Goal: Task Accomplishment & Management: Use online tool/utility

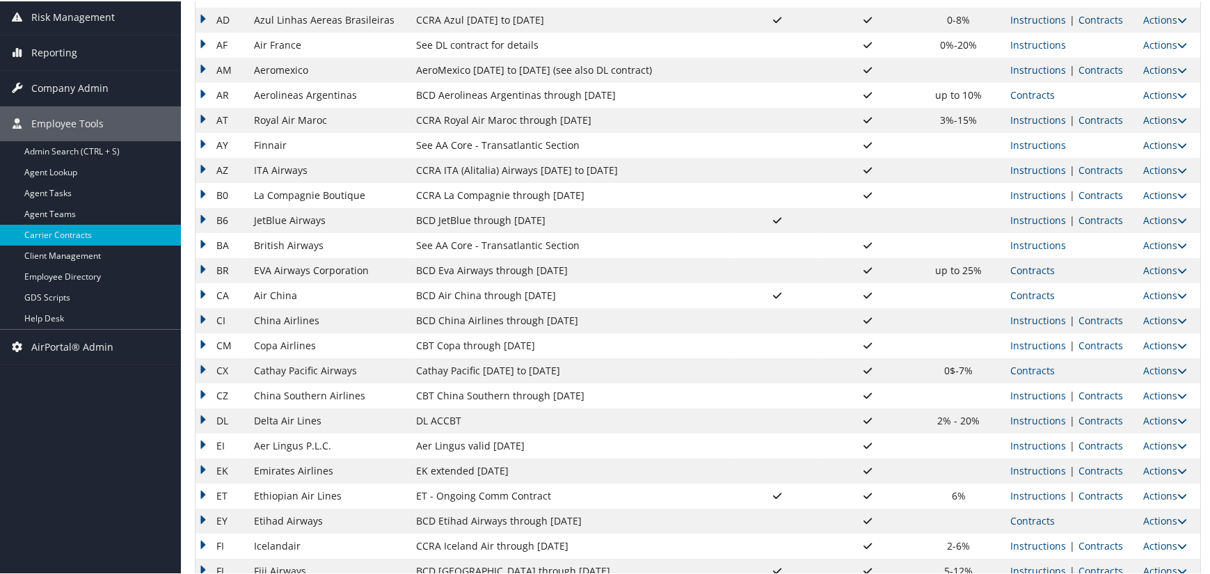
scroll to position [209, 0]
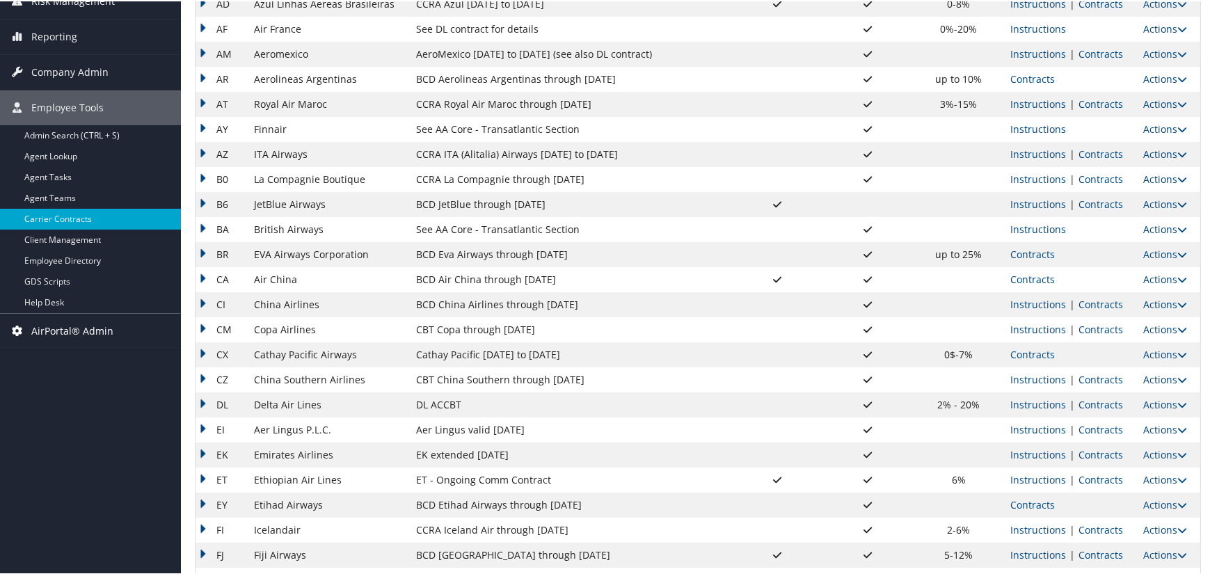
click at [83, 328] on span "AirPortal® Admin" at bounding box center [72, 329] width 82 height 35
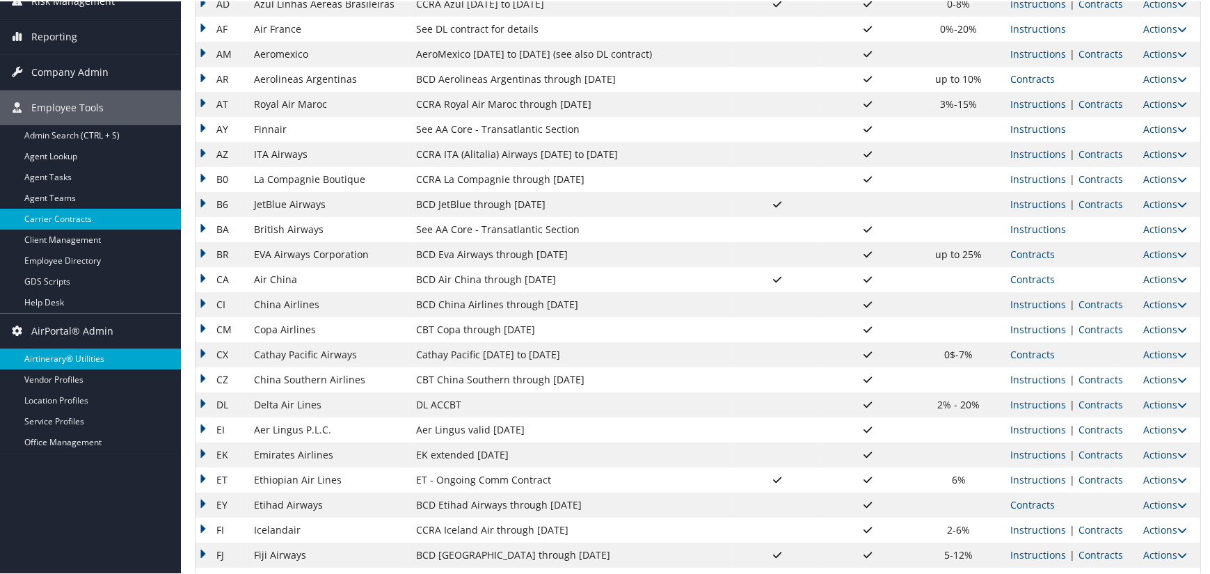
click at [88, 354] on link "Airtinerary® Utilities" at bounding box center [90, 357] width 181 height 21
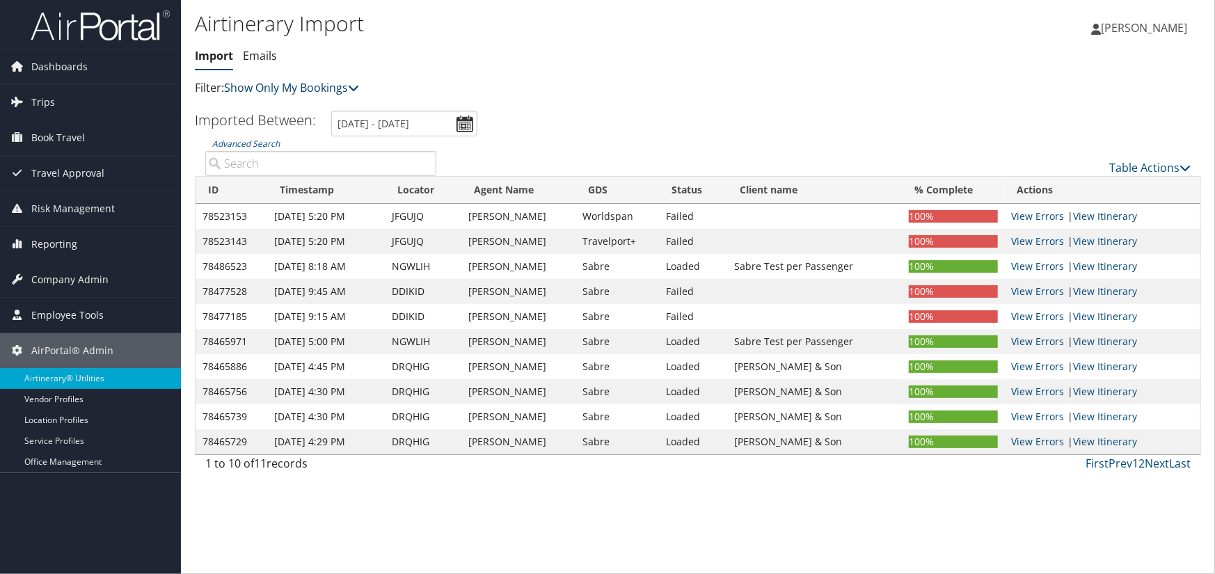
click at [333, 88] on link "Show Only My Bookings" at bounding box center [291, 87] width 135 height 15
click at [314, 107] on link "Show My TMC Bookings" at bounding box center [318, 110] width 183 height 24
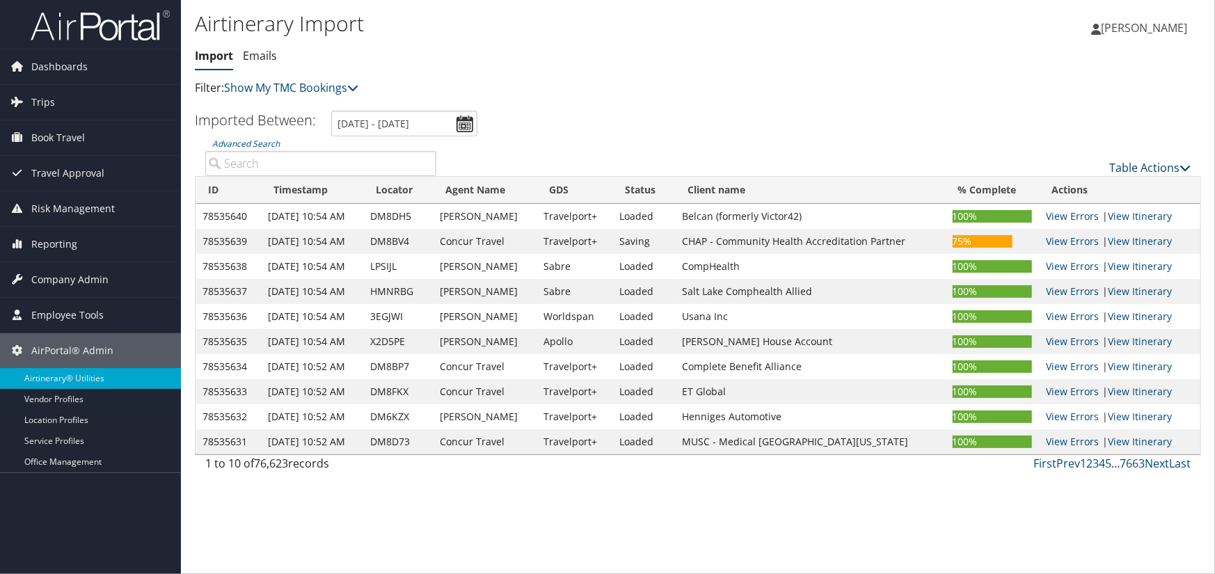
click at [1158, 161] on link "Table Actions" at bounding box center [1149, 167] width 81 height 15
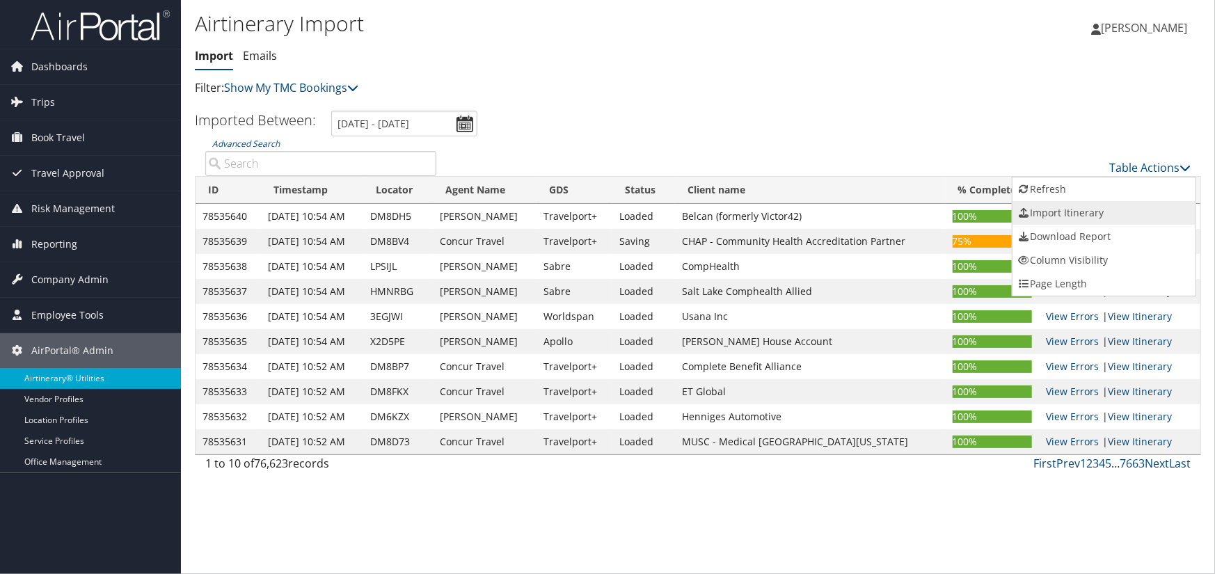
click at [1091, 207] on link "Import Itinerary" at bounding box center [1103, 213] width 183 height 24
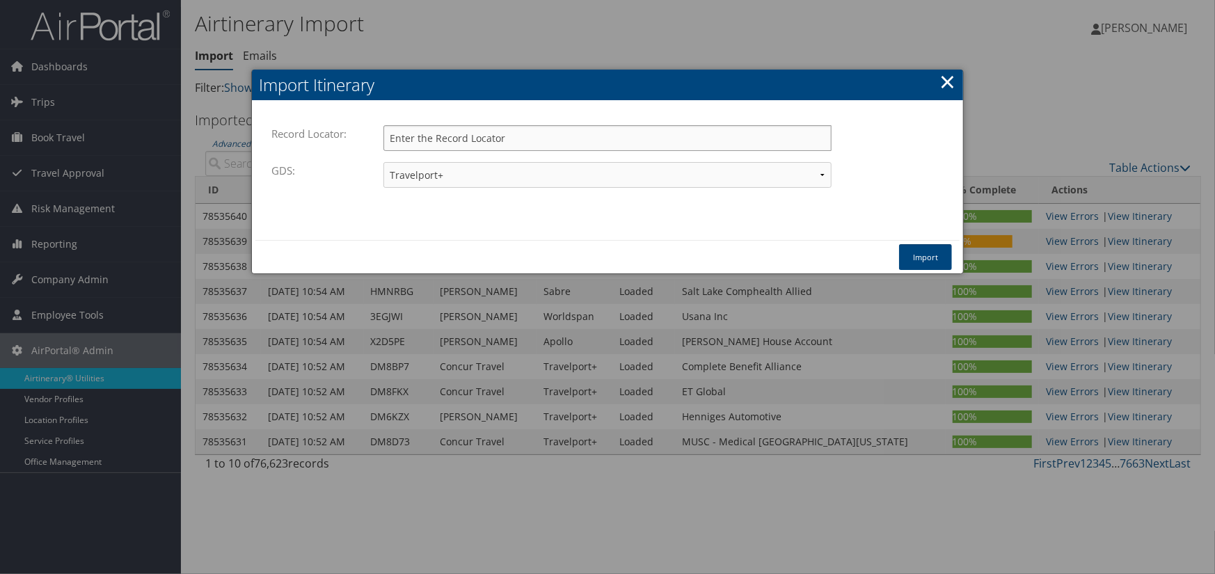
click at [509, 138] on input "Record Locator:" at bounding box center [607, 138] width 448 height 26
paste input "OKJJJZ"
type input "OKJJJZ"
click at [491, 177] on select "Travelport+ Worldspan Apollo Sabre Amadeus" at bounding box center [607, 175] width 448 height 26
select select "1W"
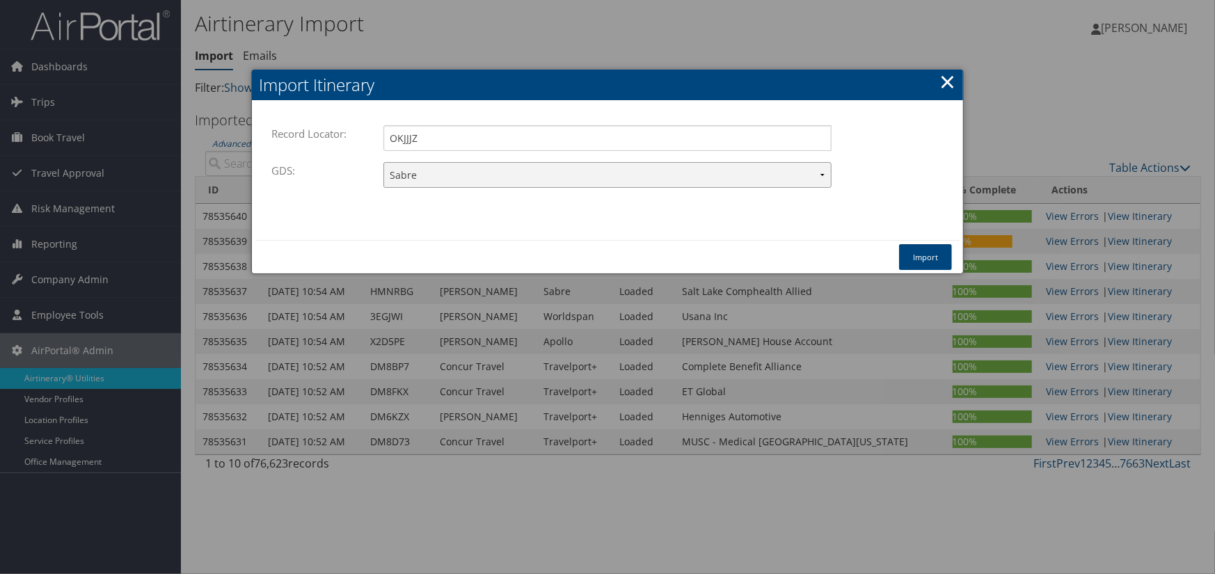
click at [383, 162] on select "Travelport+ Worldspan Apollo Sabre Amadeus" at bounding box center [607, 175] width 448 height 26
click at [927, 261] on button "Import" at bounding box center [925, 257] width 53 height 26
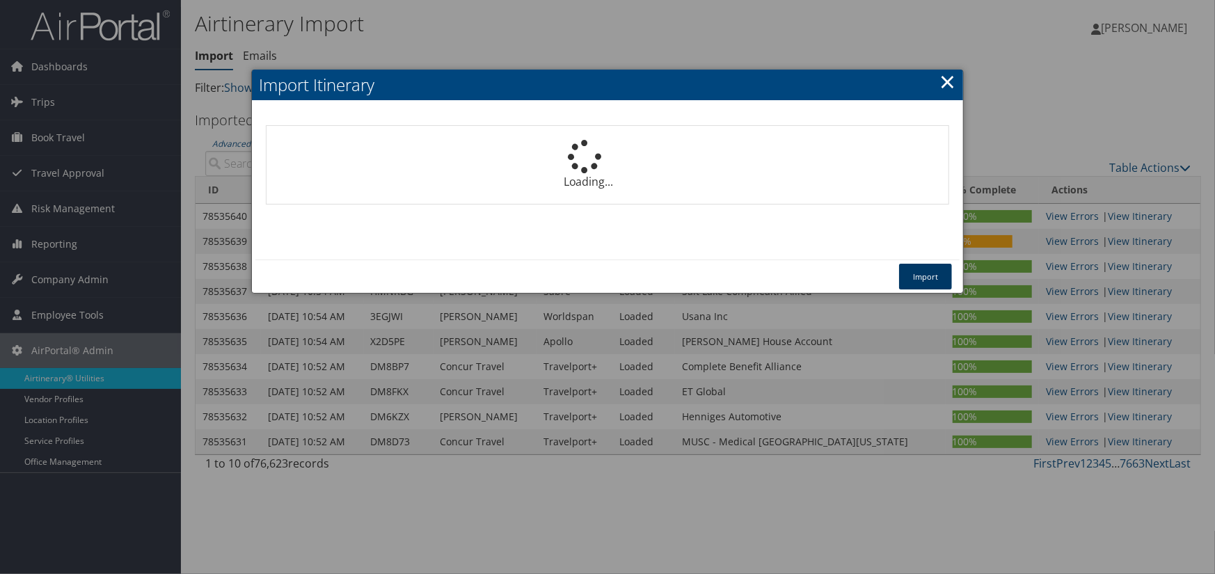
select select "1P"
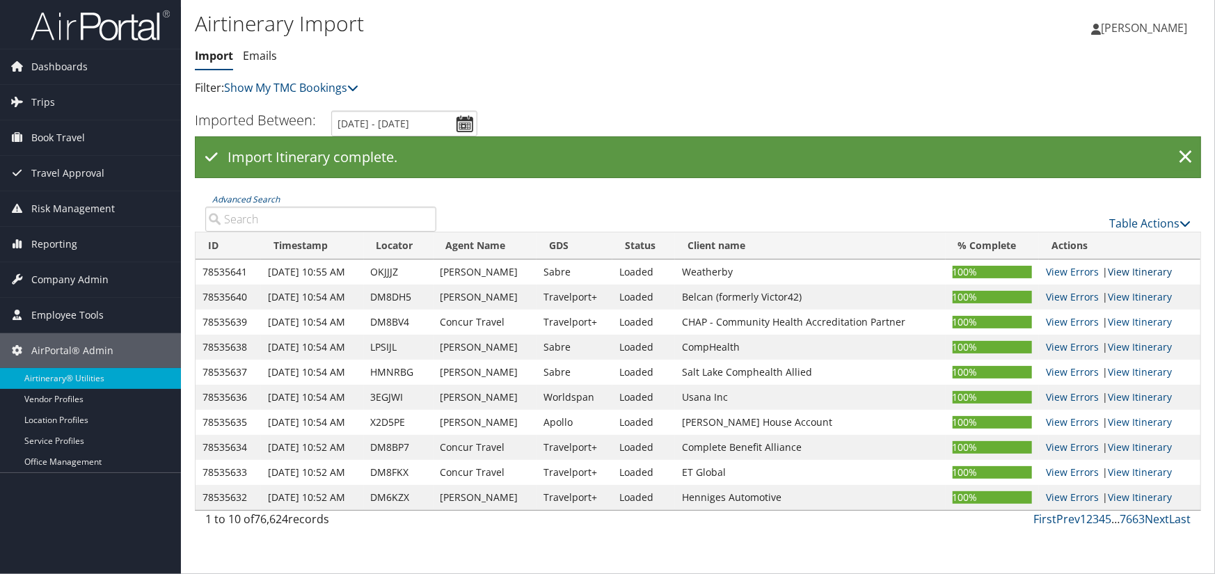
click at [1141, 267] on link "View Itinerary" at bounding box center [1139, 271] width 64 height 13
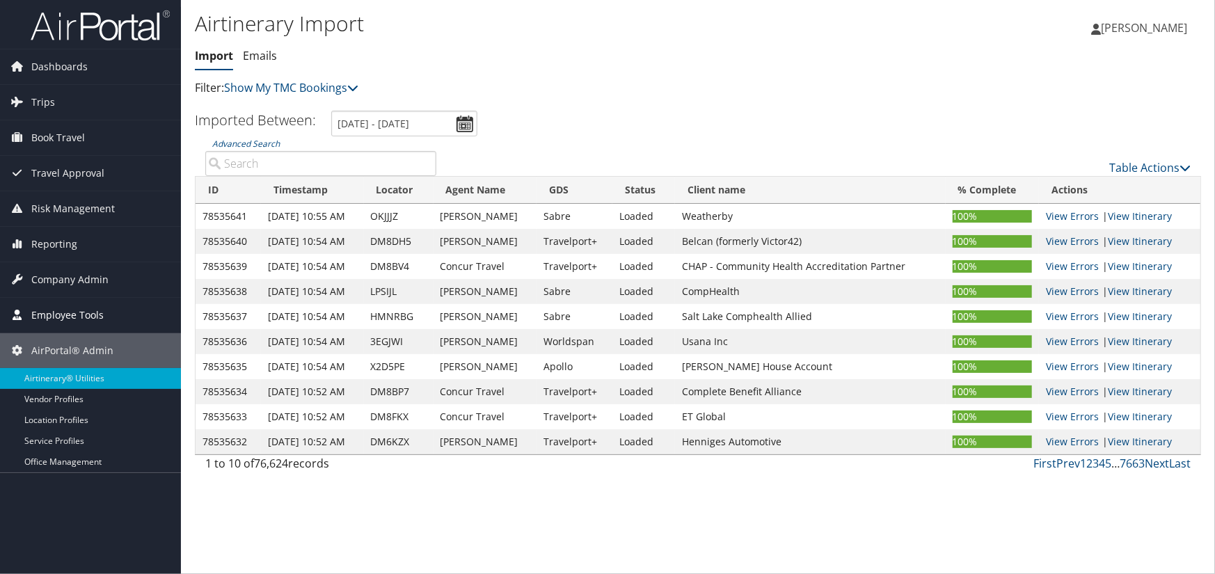
click at [55, 314] on span "Employee Tools" at bounding box center [67, 315] width 72 height 35
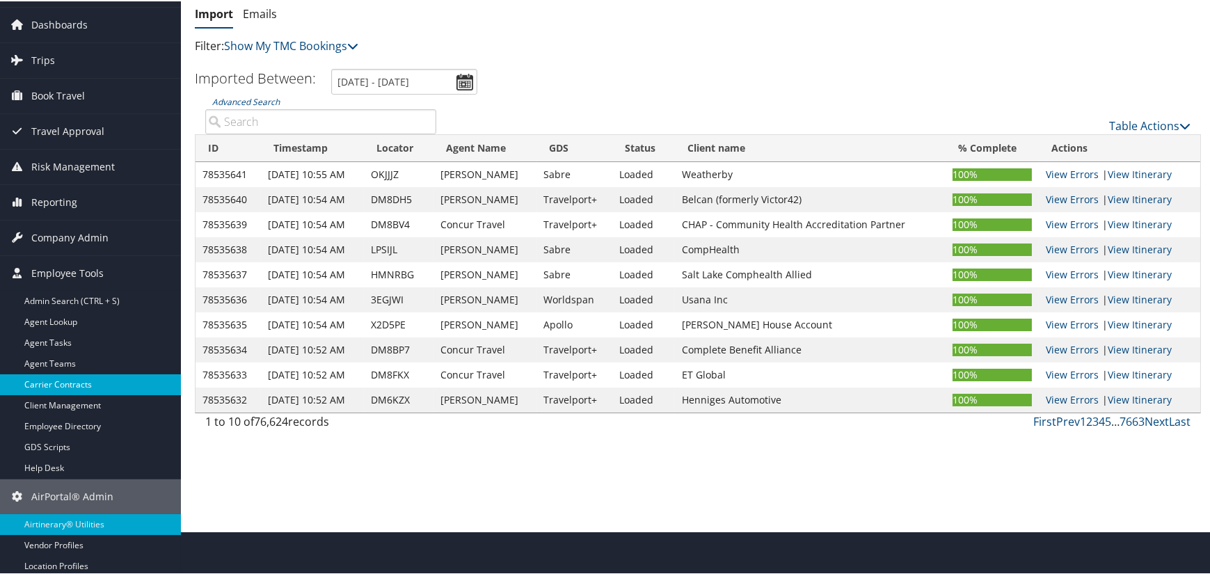
scroll to position [86, 0]
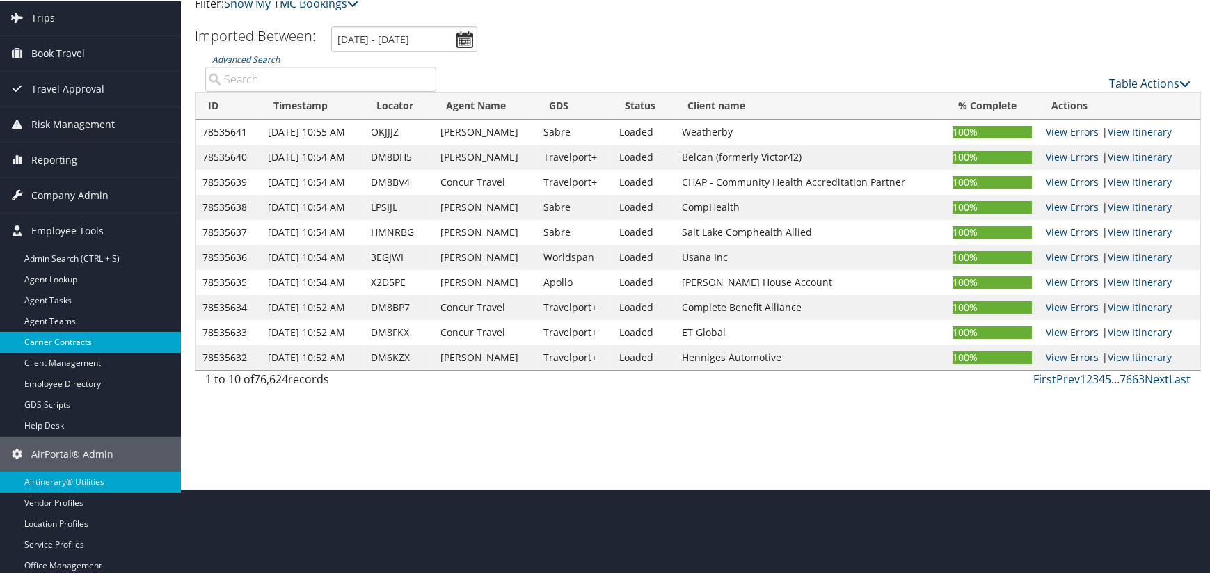
click at [49, 416] on link "Help Desk" at bounding box center [90, 424] width 181 height 21
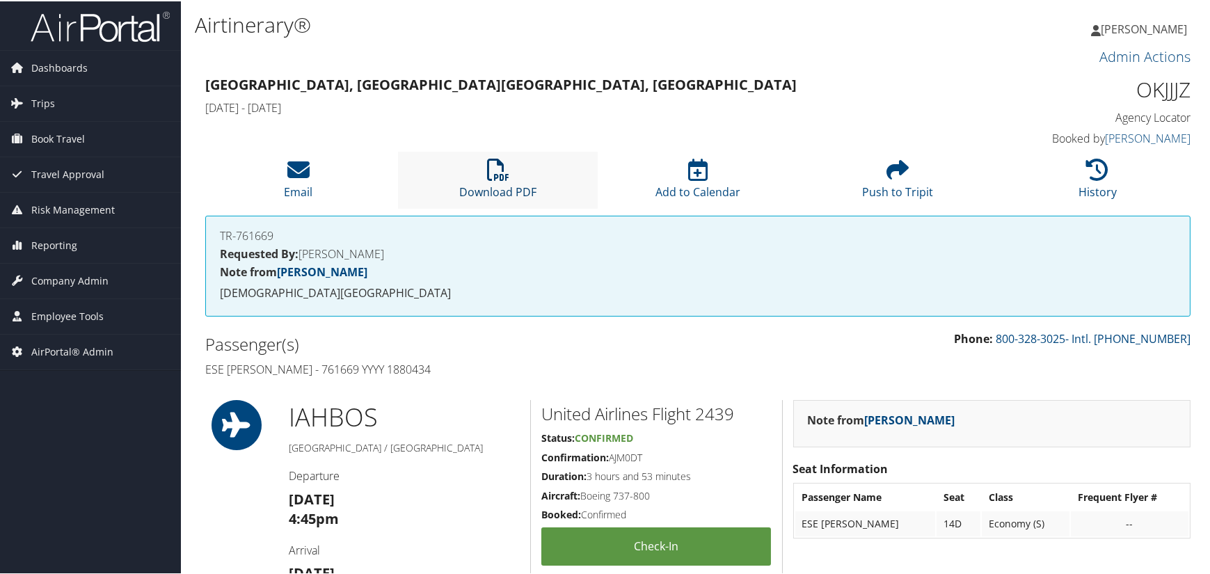
click at [488, 162] on icon at bounding box center [498, 168] width 22 height 22
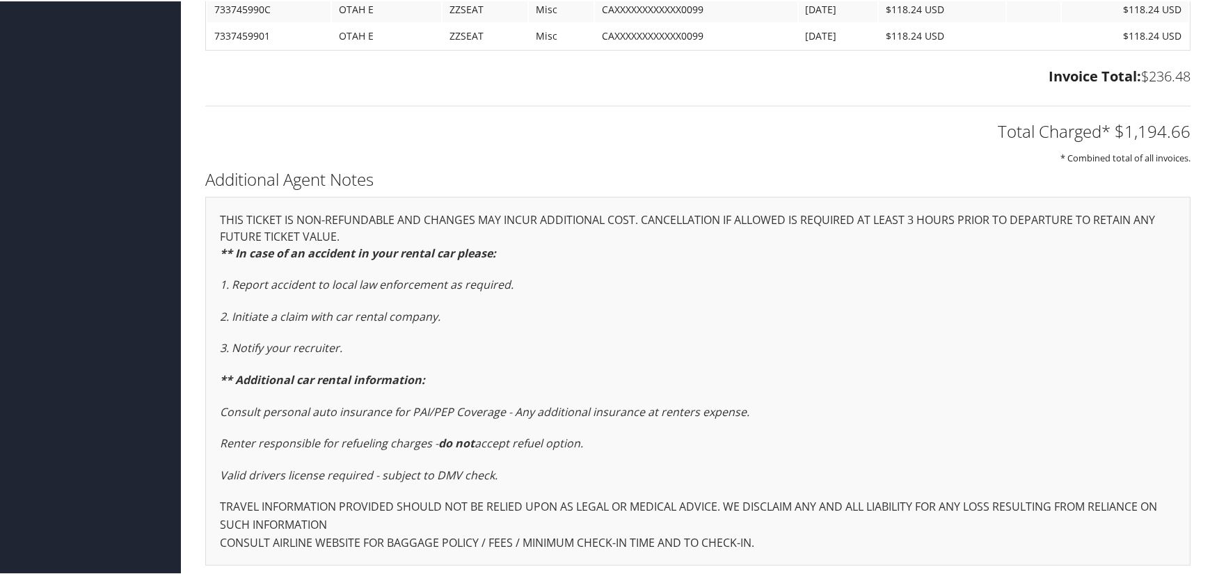
scroll to position [1987, 0]
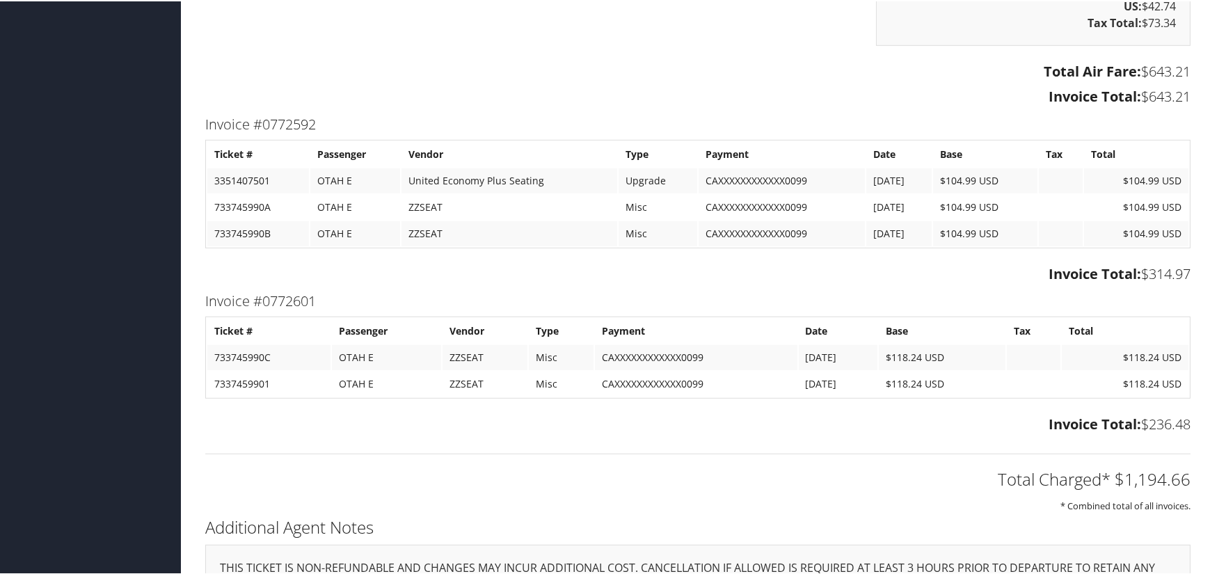
click at [204, 118] on div "Invoice #0772592 Ticket # Passenger Vendor Type Payment Date Base Tax Total 335…" at bounding box center [698, 199] width 1006 height 177
drag, startPoint x: 206, startPoint y: 120, endPoint x: 1190, endPoint y: 263, distance: 994.6
click at [1190, 263] on div "Invoice #0772592 Ticket # Passenger Vendor Type Payment Date Base Tax Total 335…" at bounding box center [698, 199] width 1006 height 177
copy div "Invoice #0772592 Ticket # Passenger Vendor Type Payment Date Base Tax Total 335…"
